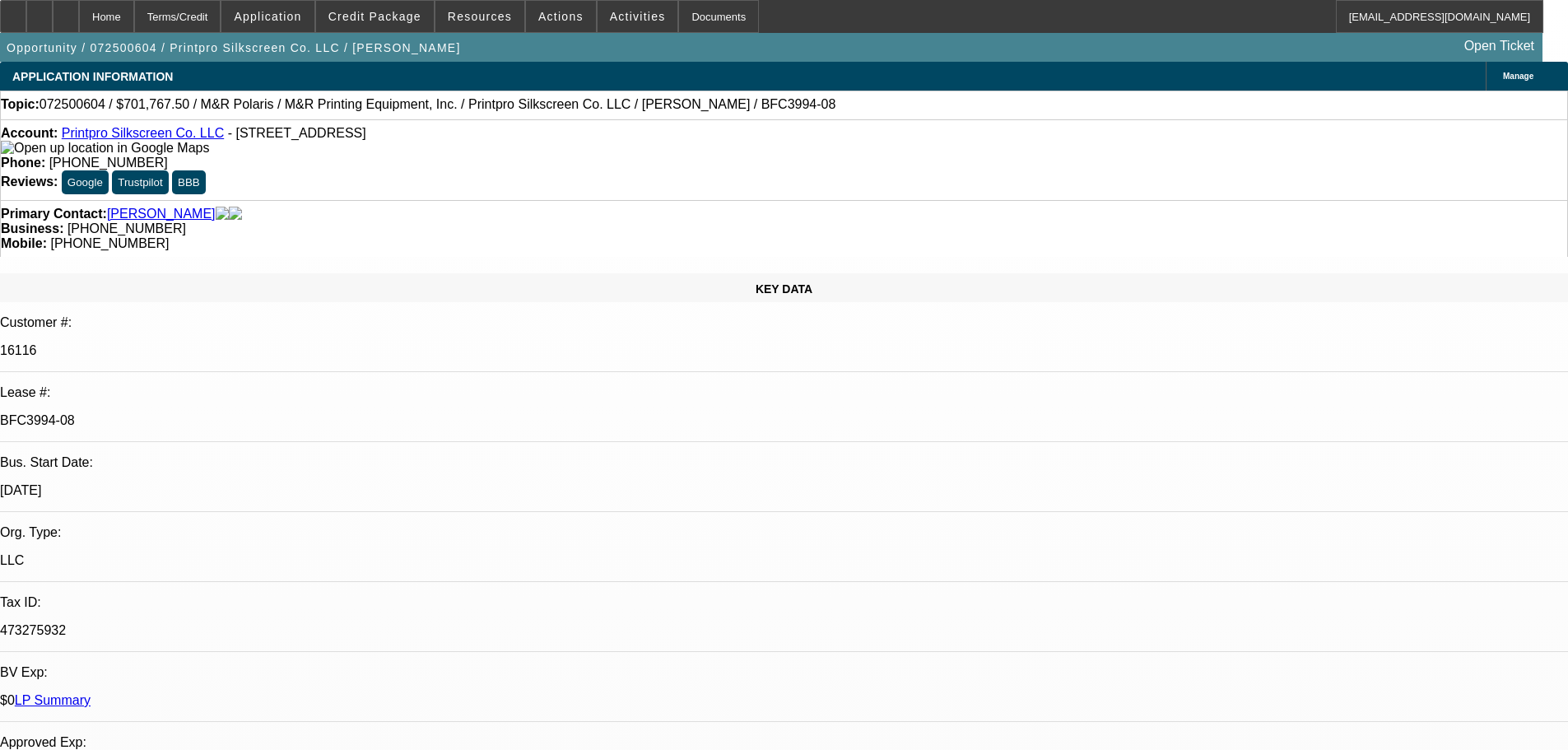
select select "0"
select select "6"
select select "0"
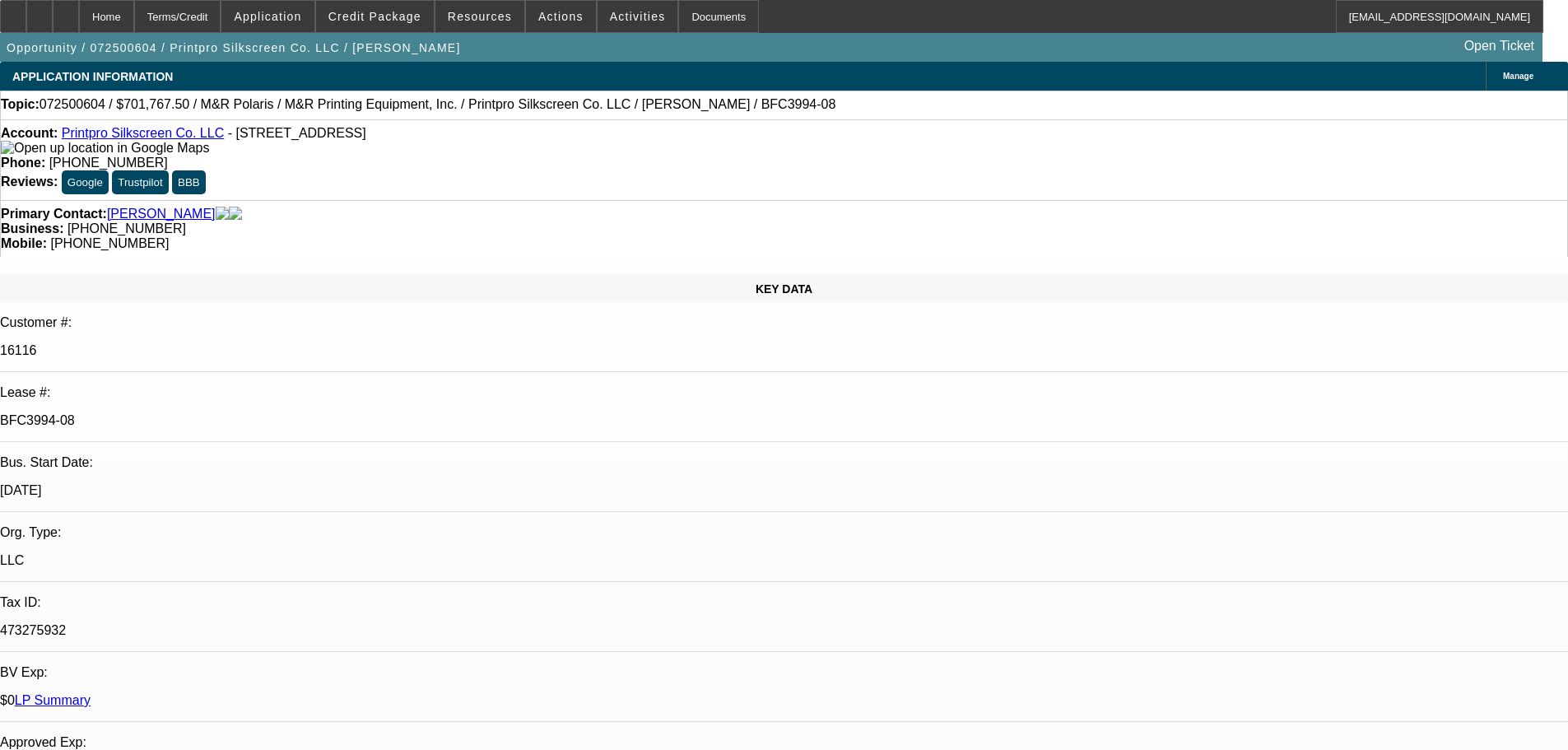
select select "0"
select select "6"
select select "0"
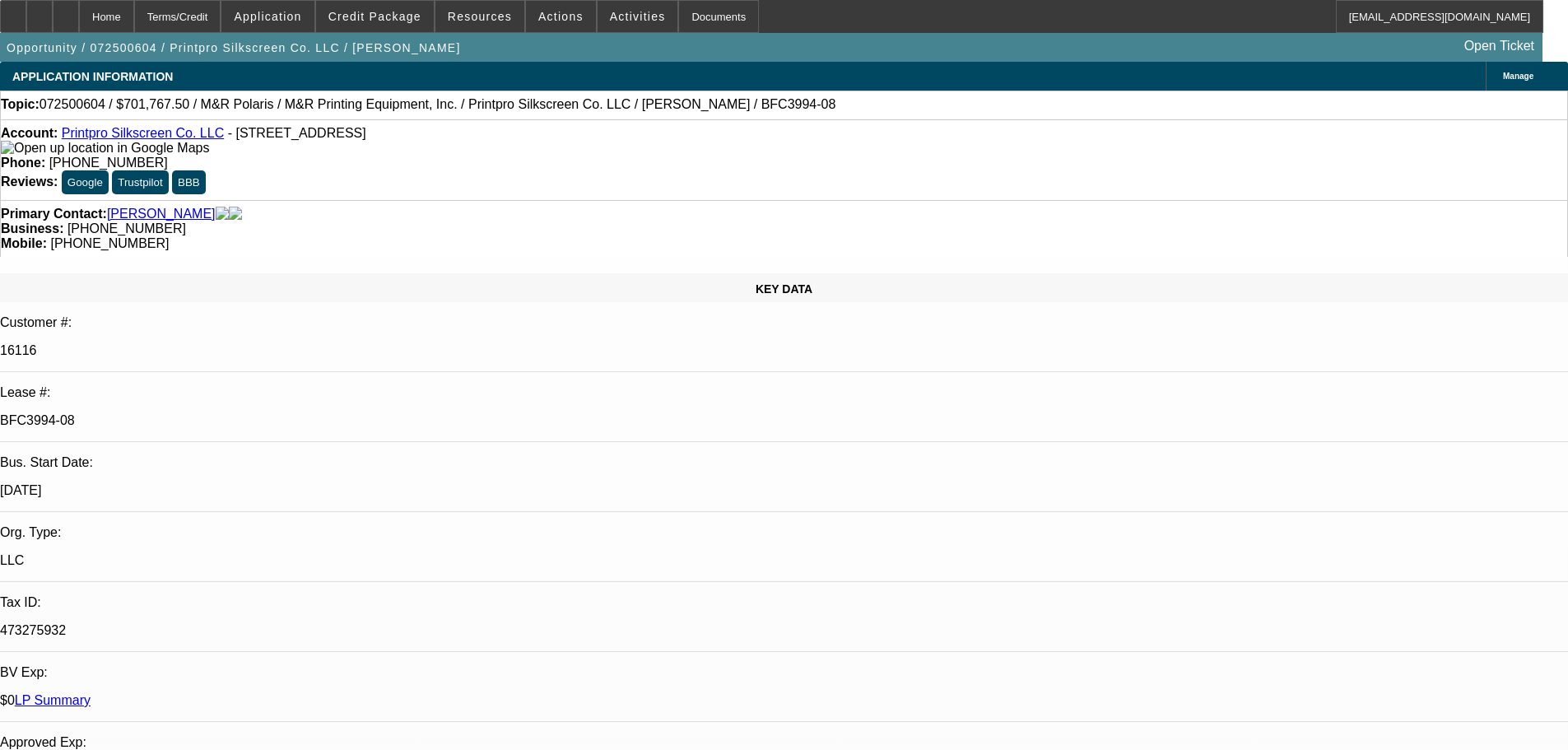
select select "0"
select select "6"
select select "0"
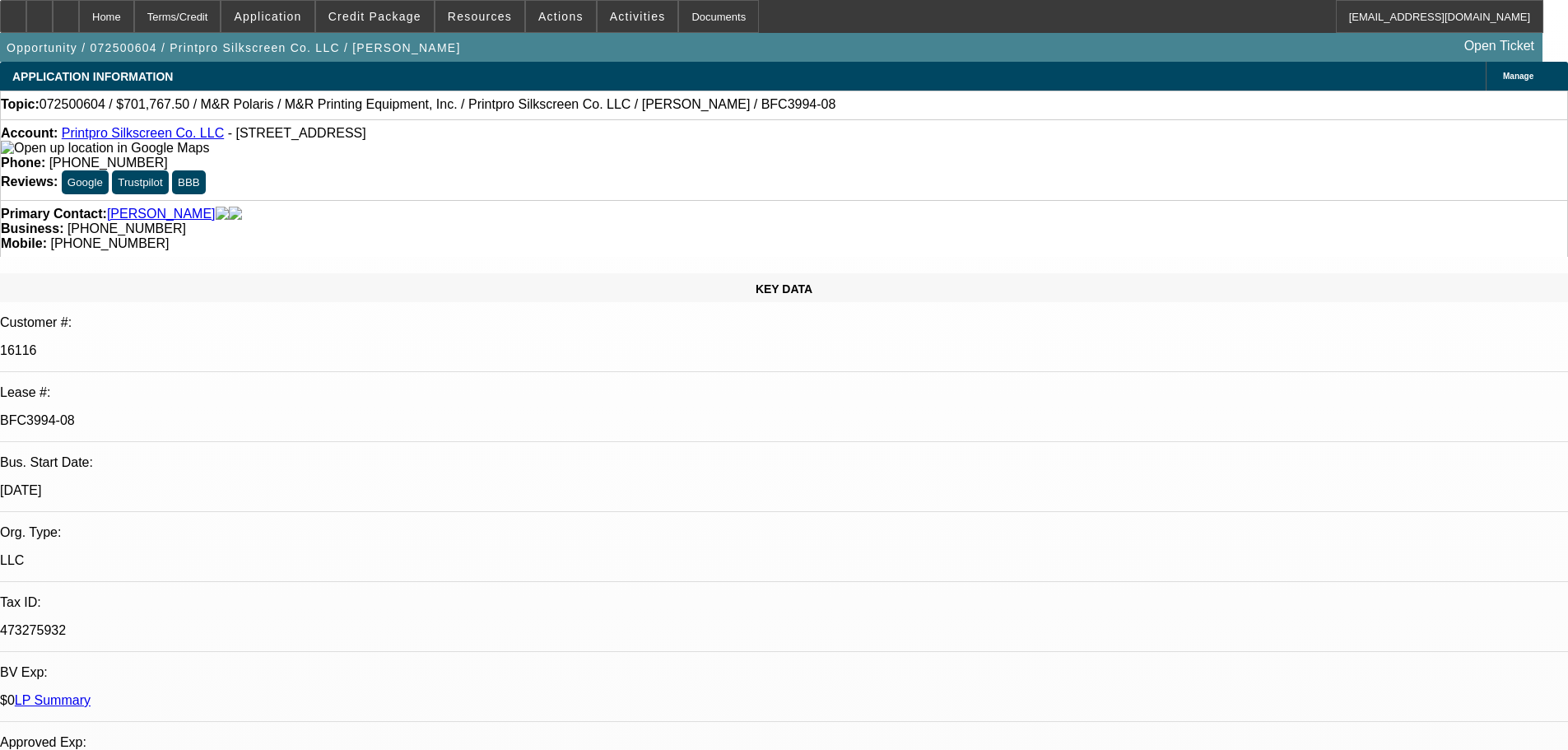
select select "6"
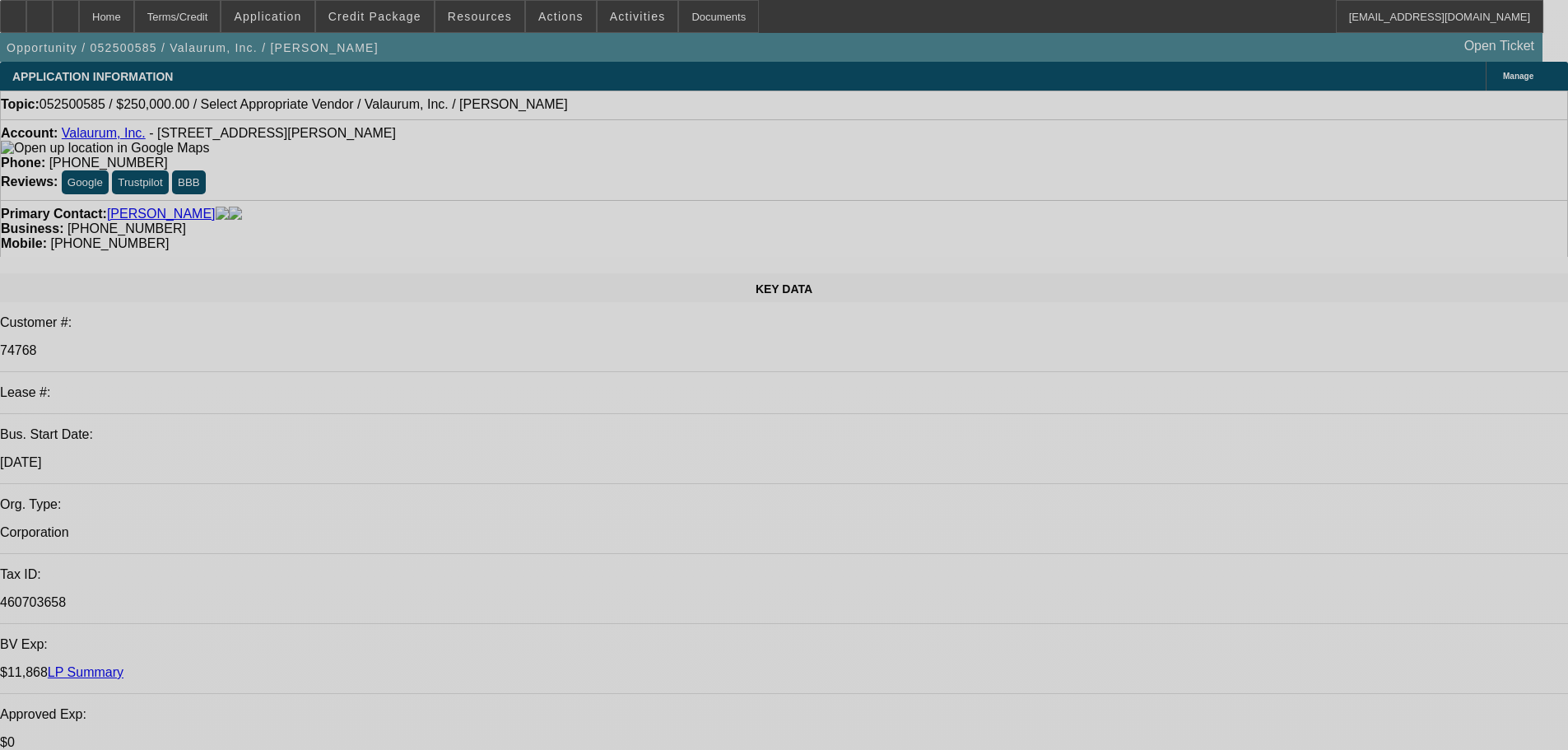
select select "0"
select select "2"
select select "0.1"
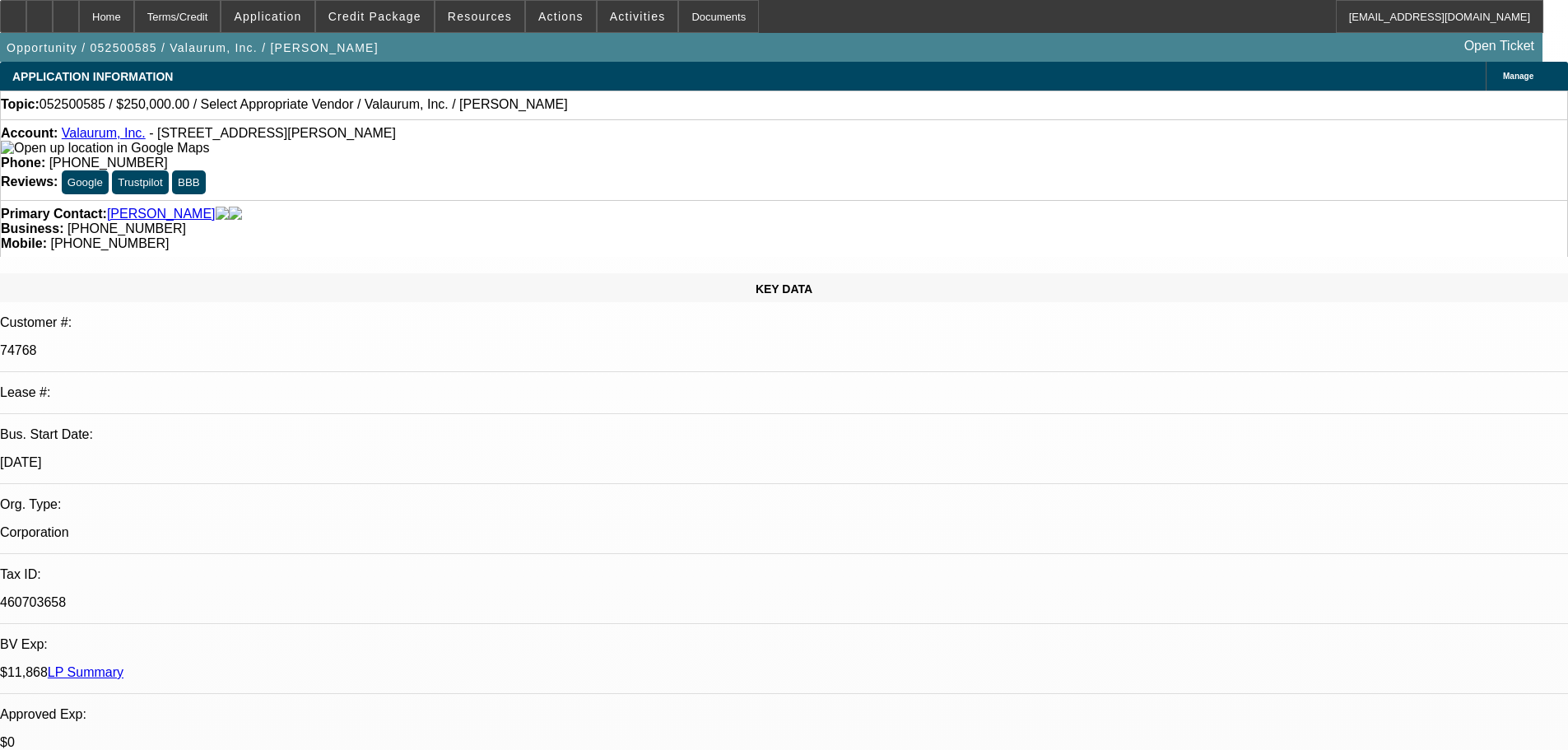
select select "4"
